Goal: Information Seeking & Learning: Learn about a topic

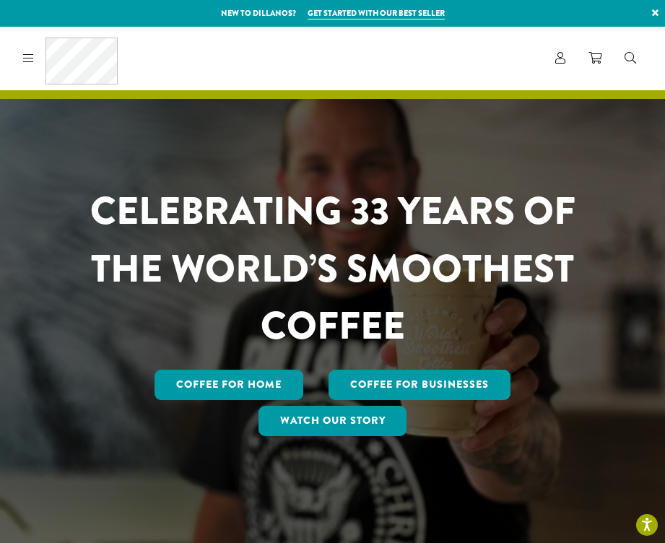
click at [38, 54] on div "Coffee All Coffees Best Sellers Blends Single Origins Dillanos Limited Organic …" at bounding box center [67, 58] width 100 height 47
click at [21, 58] on link at bounding box center [25, 58] width 17 height 15
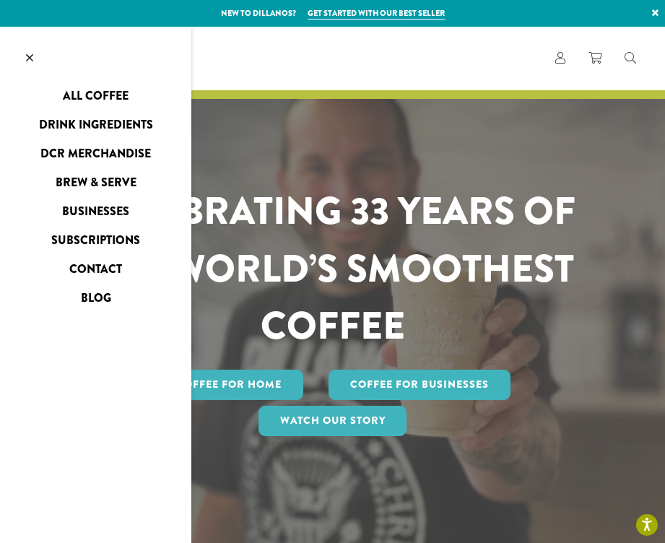
click at [105, 95] on link "All Coffee" at bounding box center [95, 95] width 191 height 23
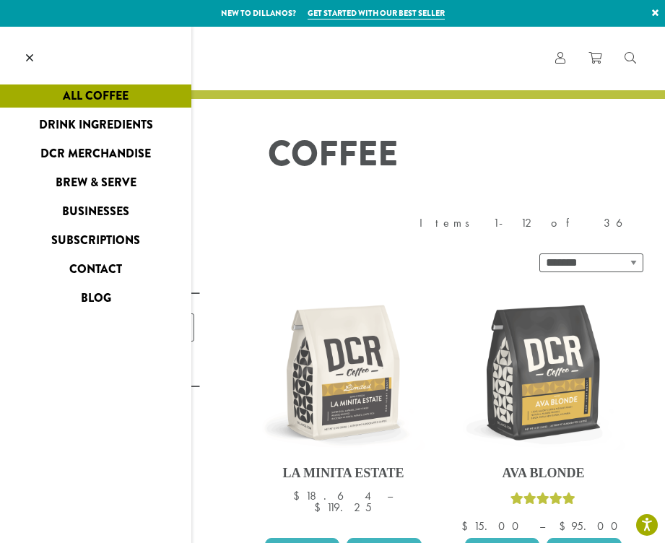
click at [29, 58] on icon at bounding box center [29, 58] width 7 height 12
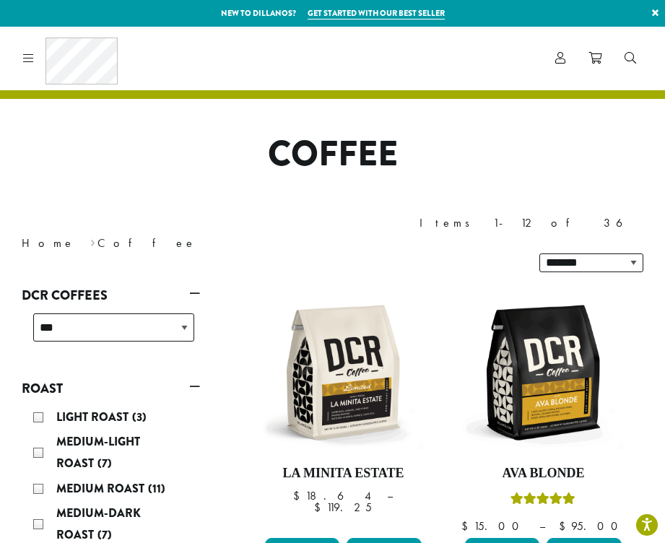
click at [32, 53] on icon at bounding box center [28, 58] width 11 height 12
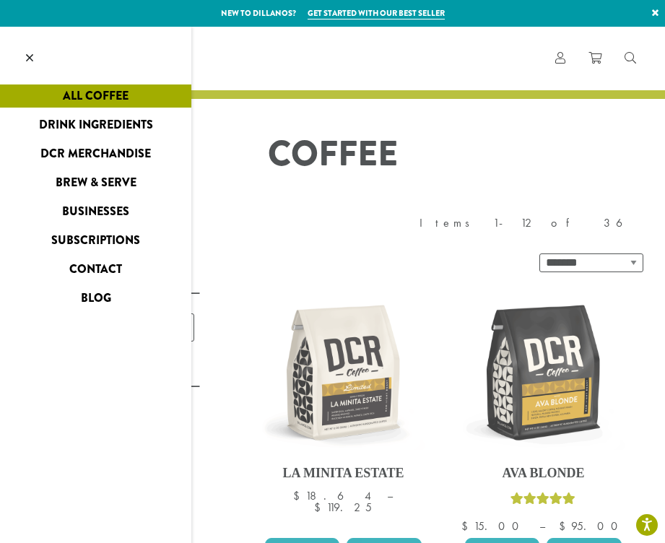
click at [25, 53] on link at bounding box center [29, 59] width 59 height 64
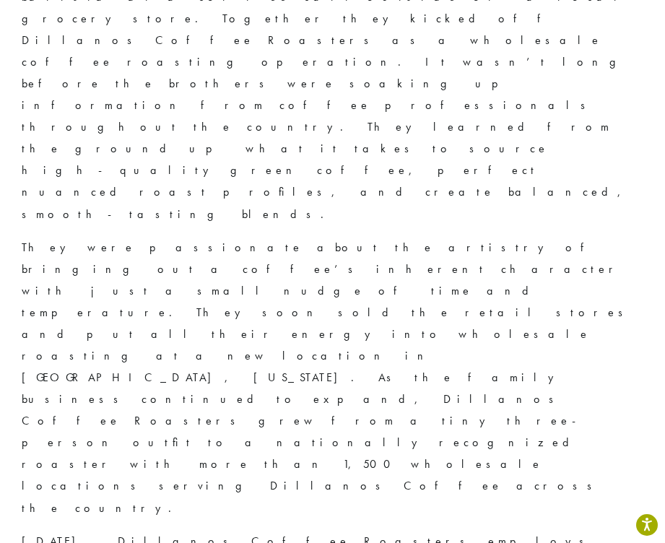
scroll to position [1429, 0]
